Goal: Transaction & Acquisition: Purchase product/service

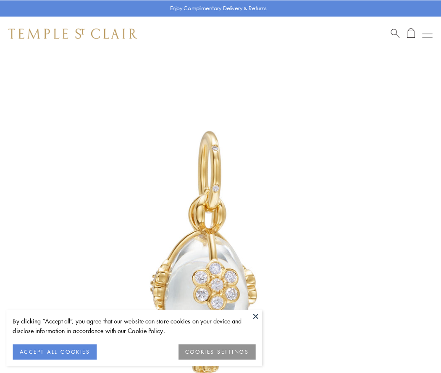
scroll to position [22, 0]
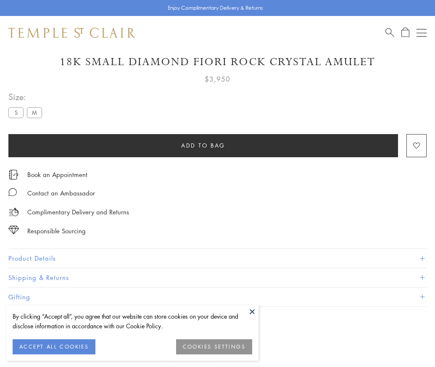
click at [203, 145] on span "Add to bag" at bounding box center [203, 145] width 44 height 9
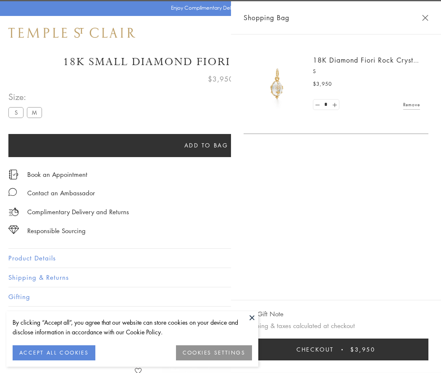
click at [428, 349] on button "Checkout $3,950" at bounding box center [336, 349] width 185 height 22
